Goal: Task Accomplishment & Management: Manage account settings

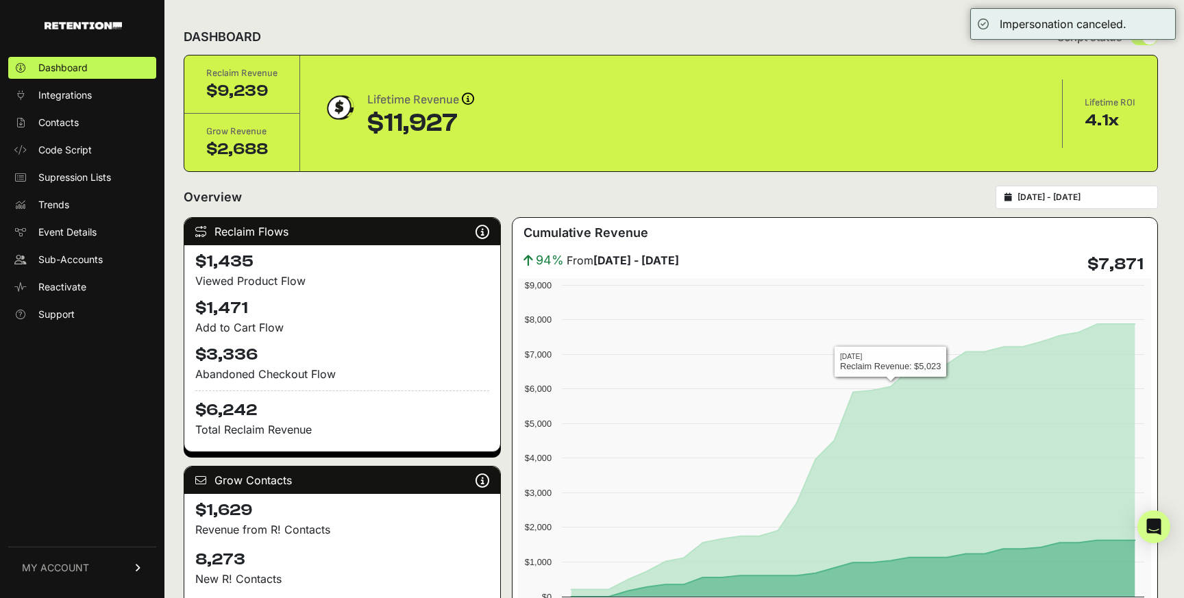
click at [1054, 191] on div "2025-08-18 - 2025-09-17" at bounding box center [1077, 197] width 162 height 23
click at [1059, 196] on input "2025-08-18 - 2025-09-17" at bounding box center [1084, 197] width 132 height 11
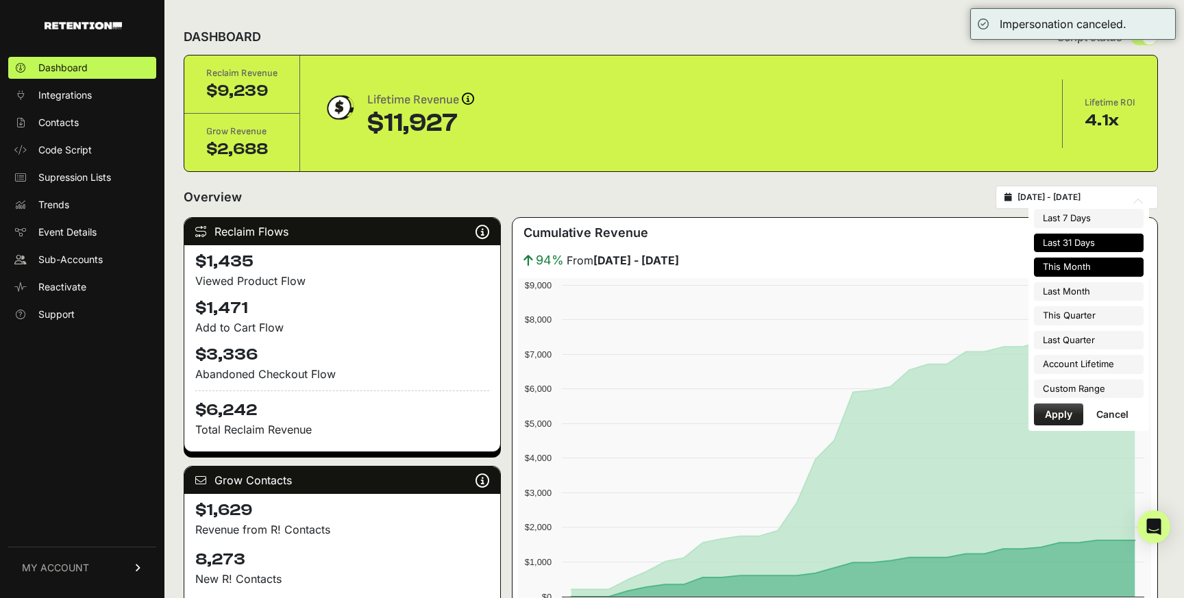
click at [1066, 262] on li "This Month" at bounding box center [1089, 267] width 110 height 19
type input "2025-09-01 - 2025-09-30"
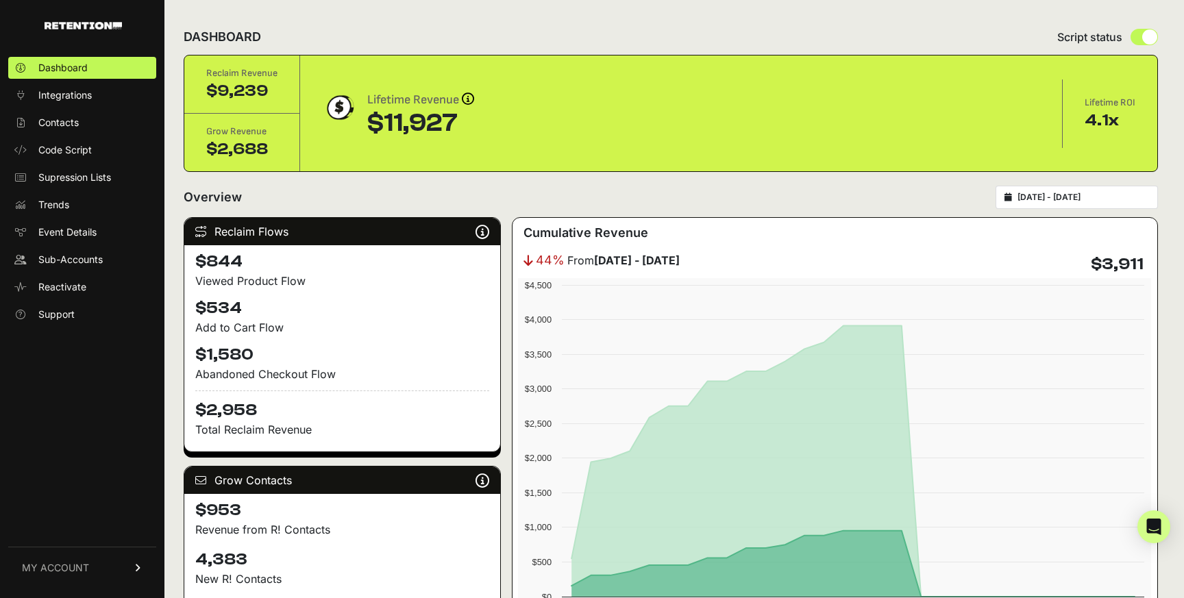
click at [1061, 201] on input "[DATE] - [DATE]" at bounding box center [1084, 197] width 132 height 11
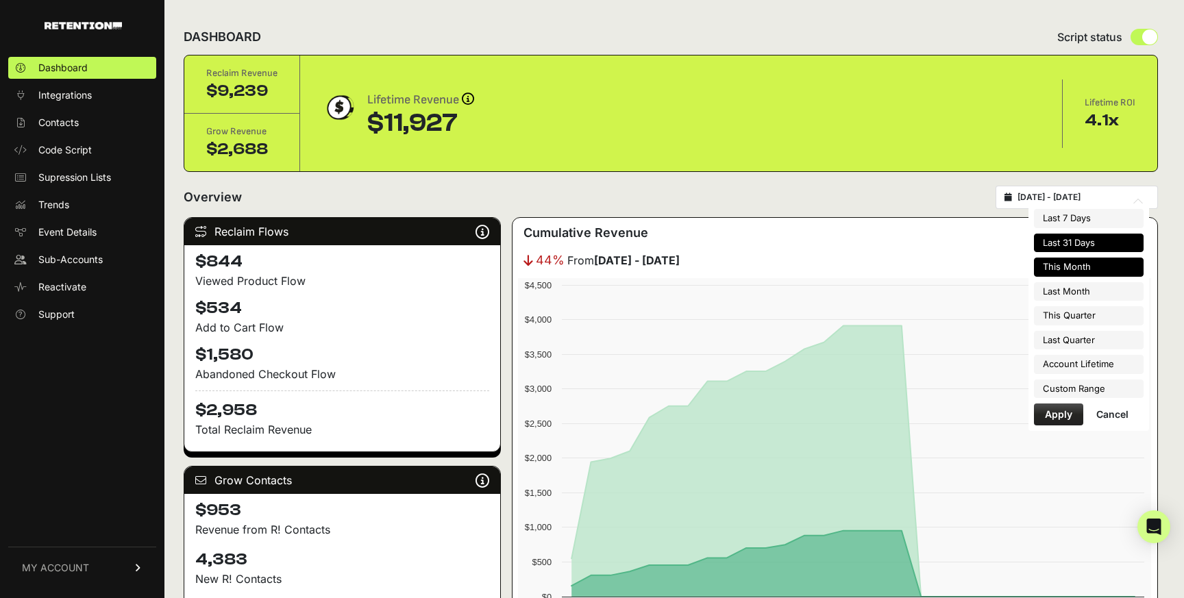
click at [1056, 242] on li "Last 31 Days" at bounding box center [1089, 243] width 110 height 19
type input "[DATE] - [DATE]"
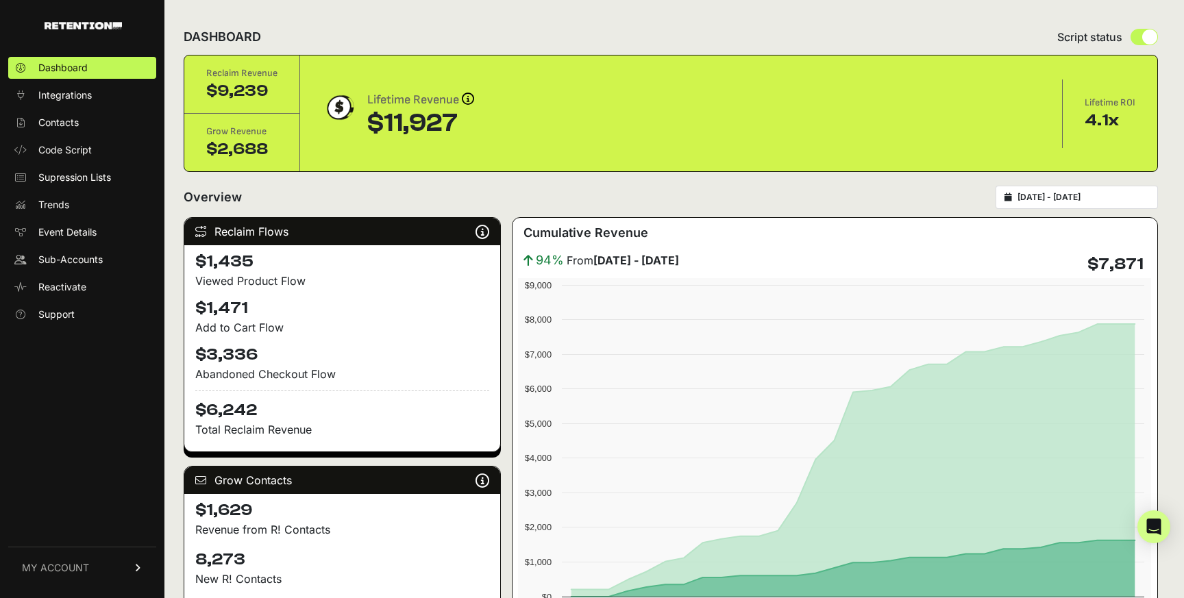
click at [70, 561] on span "MY ACCOUNT" at bounding box center [55, 568] width 67 height 14
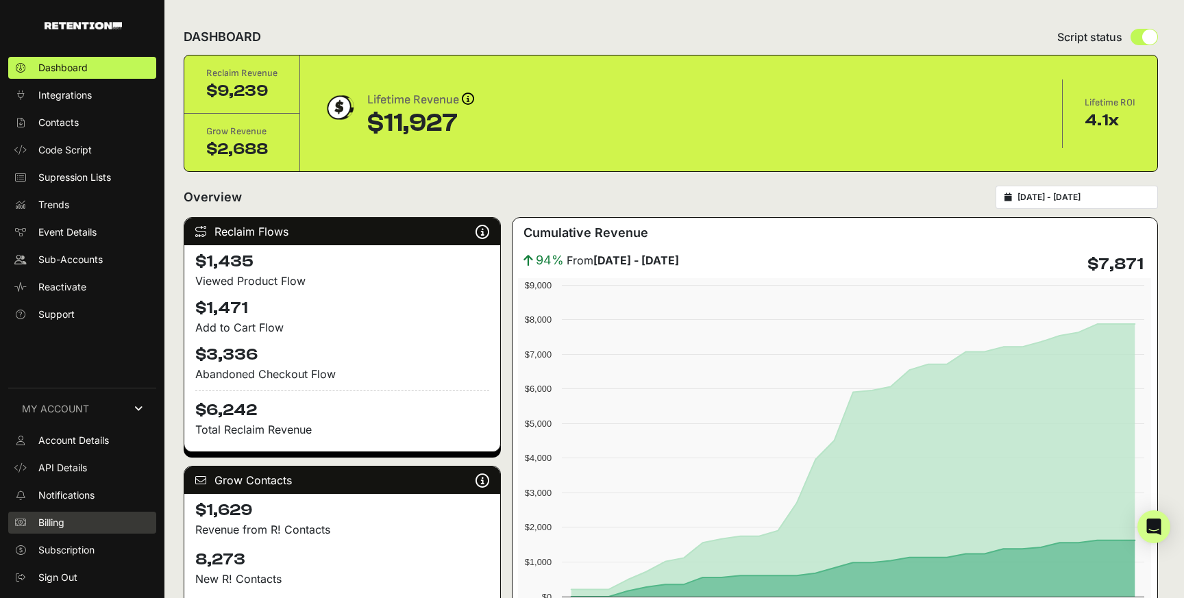
click at [57, 513] on link "Billing" at bounding box center [82, 523] width 148 height 22
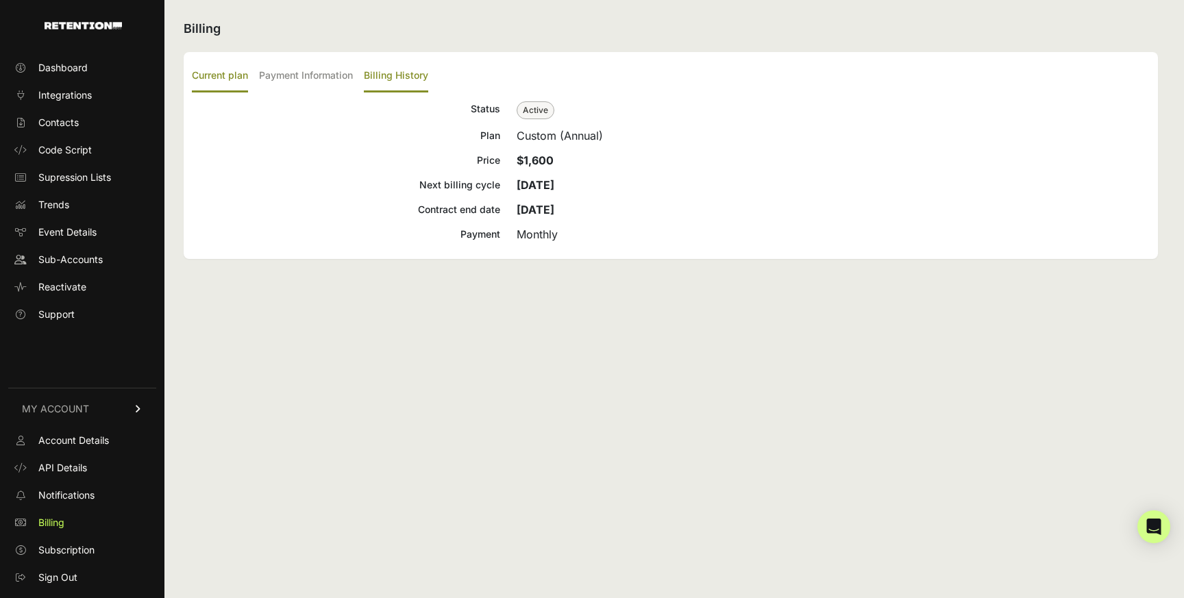
click at [395, 73] on label "Billing History" at bounding box center [396, 76] width 64 height 32
click at [0, 0] on input "Billing History" at bounding box center [0, 0] width 0 height 0
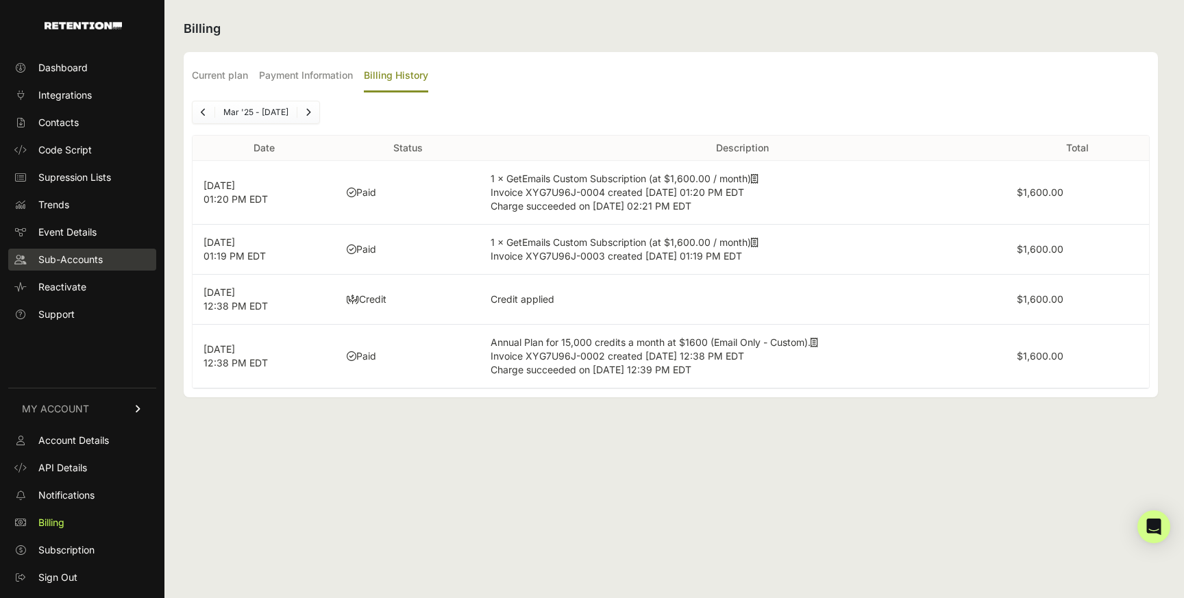
click at [62, 256] on span "Sub-Accounts" at bounding box center [70, 260] width 64 height 14
